Goal: Complete application form

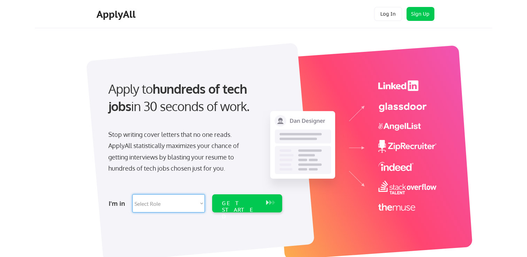
click at [198, 203] on select "Select Role Software Engineering Product Management Customer Success Sales UI/U…" at bounding box center [168, 203] width 72 height 18
select select ""sales0""
click at [132, 194] on select "Select Role Software Engineering Product Management Customer Success Sales UI/U…" at bounding box center [168, 203] width 72 height 18
select select ""sales0""
click at [242, 198] on div "GET STARTED" at bounding box center [240, 203] width 44 height 18
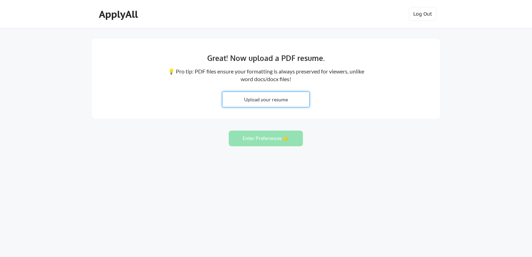
click at [288, 98] on input "file" at bounding box center [265, 99] width 87 height 15
type input "C:\fakepath\Spanos_Resume Boost082025PDF.pdf"
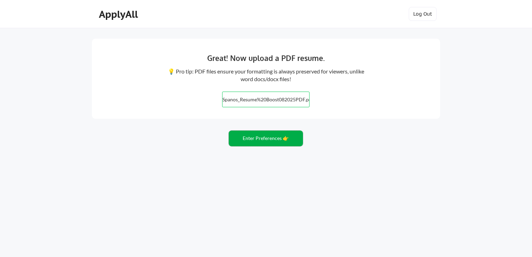
click at [270, 138] on button "Enter Preferences 👉" at bounding box center [266, 139] width 74 height 16
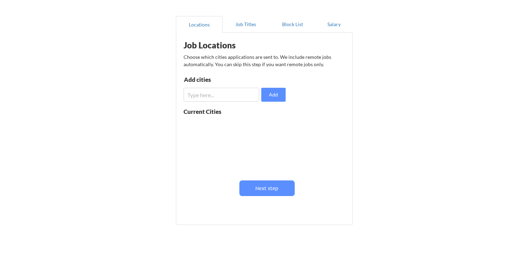
scroll to position [74, 0]
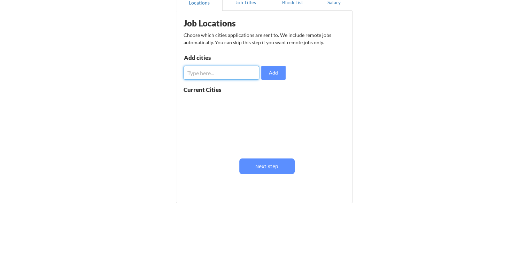
click at [235, 72] on input "input" at bounding box center [221, 73] width 76 height 14
type input "Tampa"
click at [278, 72] on button "Add" at bounding box center [273, 73] width 24 height 14
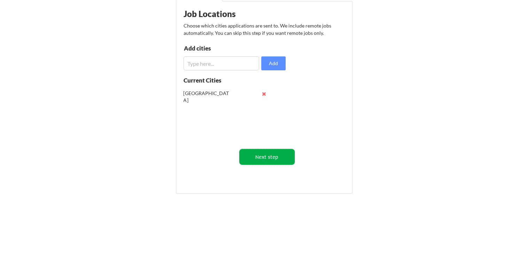
click at [282, 152] on button "Next step" at bounding box center [266, 157] width 55 height 16
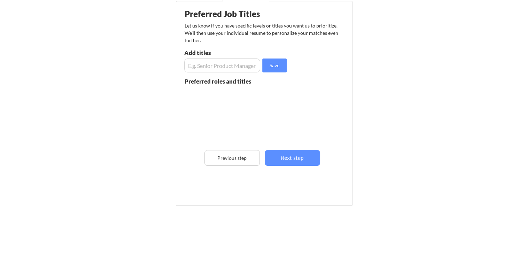
click at [239, 68] on input "input" at bounding box center [222, 65] width 76 height 14
click at [233, 65] on input "input" at bounding box center [222, 65] width 76 height 14
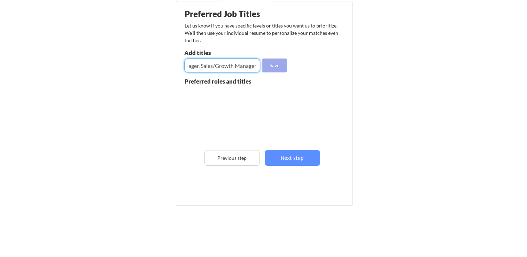
type input "Sr. Enterprise Account Executive, Regional Sales Manager, Channel Sales Manager…"
click at [280, 67] on button "Save" at bounding box center [274, 65] width 24 height 14
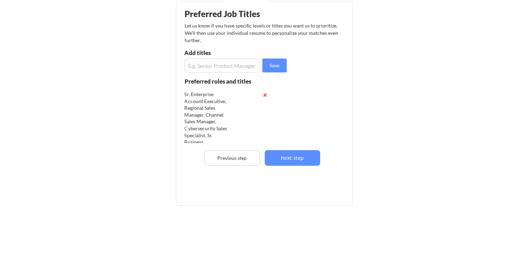
scroll to position [96, 0]
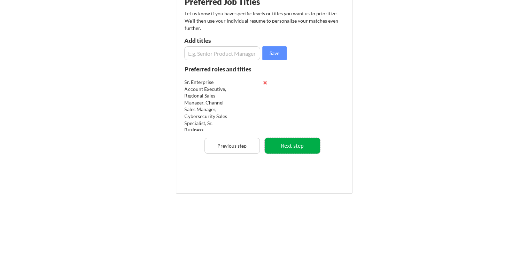
click at [296, 144] on button "Next step" at bounding box center [292, 146] width 55 height 16
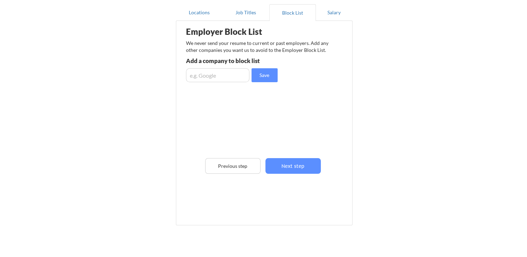
scroll to position [61, 0]
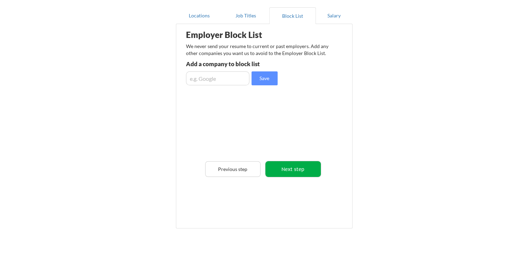
click at [298, 168] on button "Next step" at bounding box center [292, 169] width 55 height 16
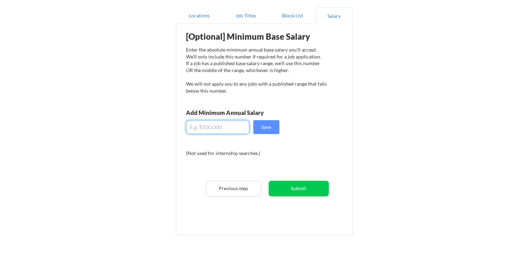
click at [235, 128] on input "input" at bounding box center [217, 127] width 63 height 14
click at [237, 127] on input "input" at bounding box center [217, 127] width 63 height 14
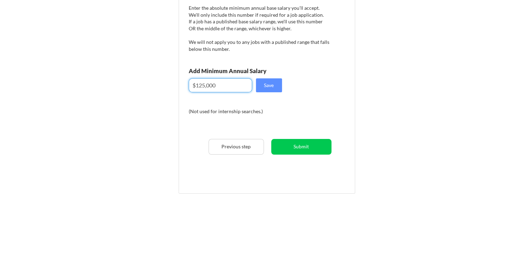
scroll to position [70, 0]
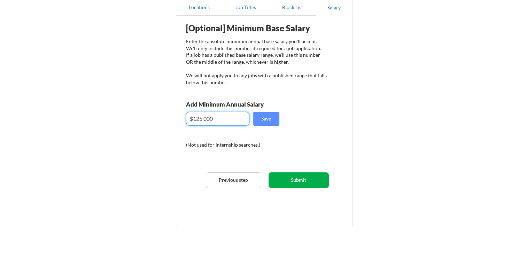
type input "$125,000"
click at [296, 177] on button "Submit" at bounding box center [298, 180] width 60 height 16
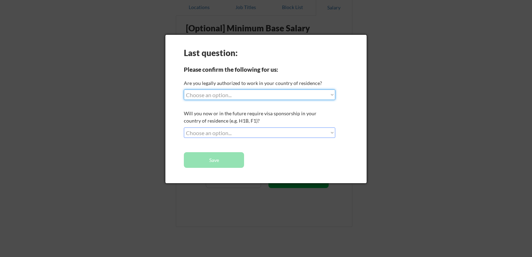
click at [332, 97] on select "Choose an option... Yes, I am a US Citizen Yes, I am a Canadian Citizen Yes, I …" at bounding box center [259, 94] width 151 height 10
select select ""yes__i_am_a_us_citizen""
click at [184, 89] on select "Choose an option... Yes, I am a US Citizen Yes, I am a Canadian Citizen Yes, I …" at bounding box center [259, 94] width 151 height 10
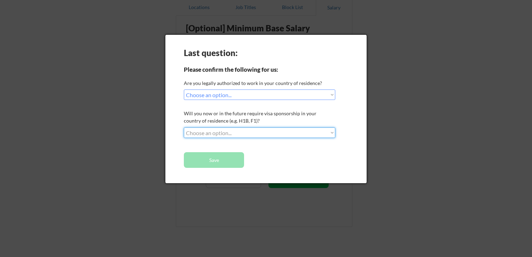
click at [333, 134] on select "Choose an option... No, I will not need sponsorship Yes, I will need sponsorship" at bounding box center [259, 132] width 151 height 10
select select ""no__i_will_not_need_sponsorship""
click at [184, 127] on select "Choose an option... No, I will not need sponsorship Yes, I will need sponsorship" at bounding box center [259, 132] width 151 height 10
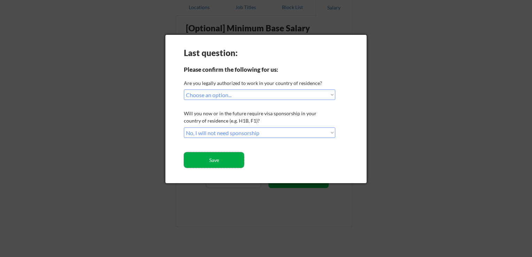
click at [230, 158] on button "Save" at bounding box center [214, 160] width 60 height 16
